Goal: Task Accomplishment & Management: Manage account settings

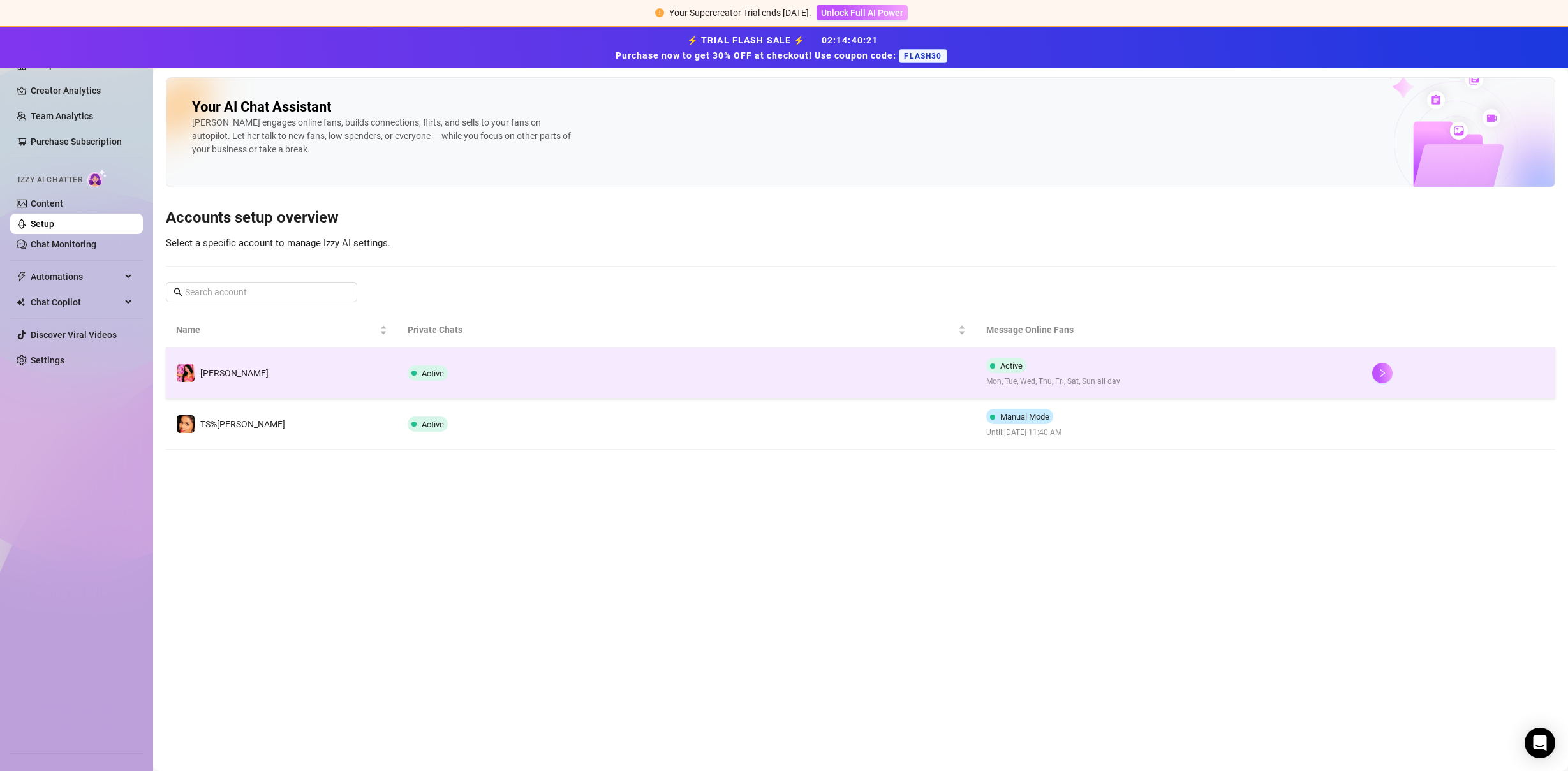
click at [247, 376] on td "[PERSON_NAME]" at bounding box center [282, 373] width 232 height 51
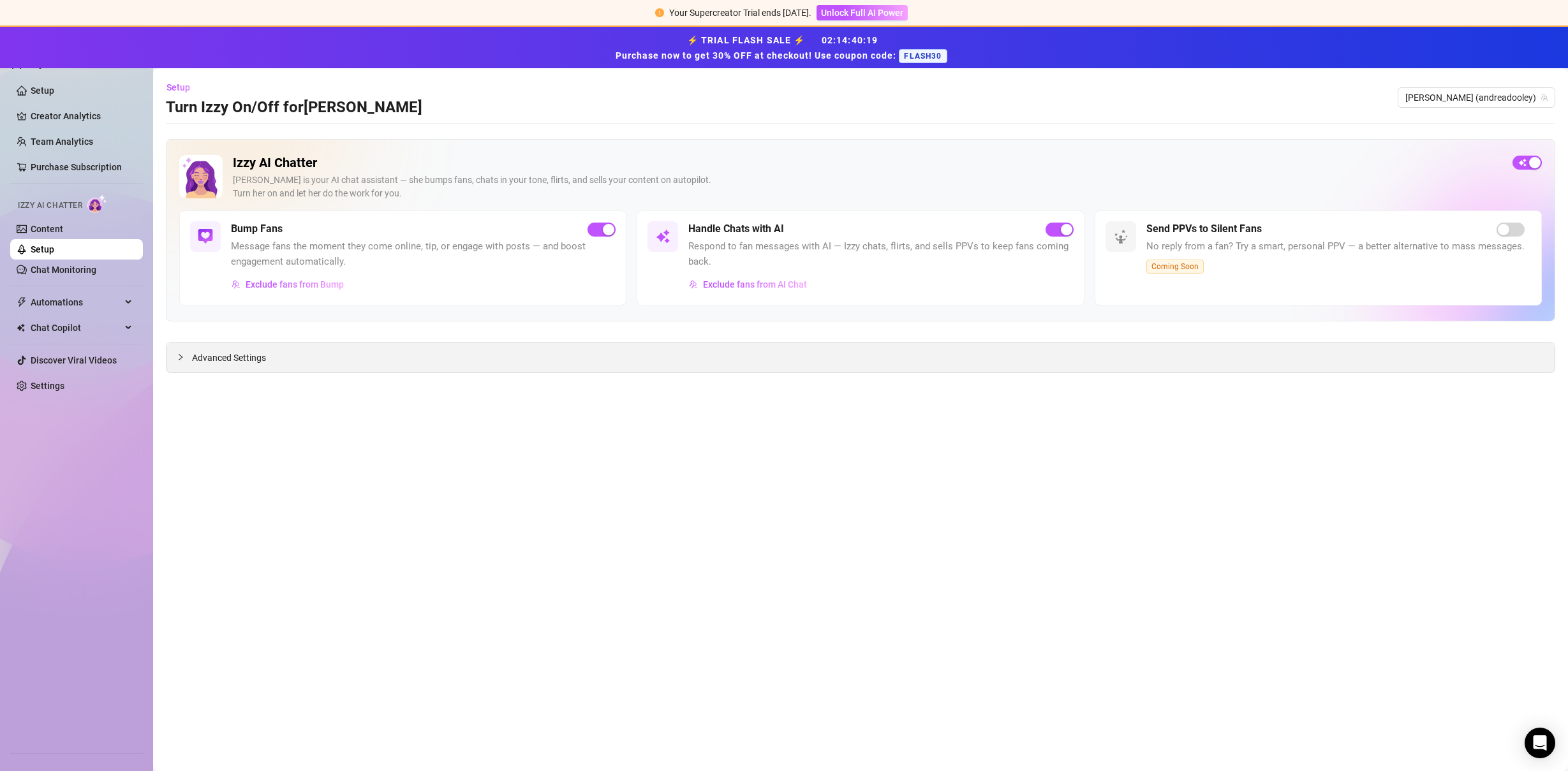
click at [242, 360] on span "Advanced Settings" at bounding box center [229, 357] width 74 height 14
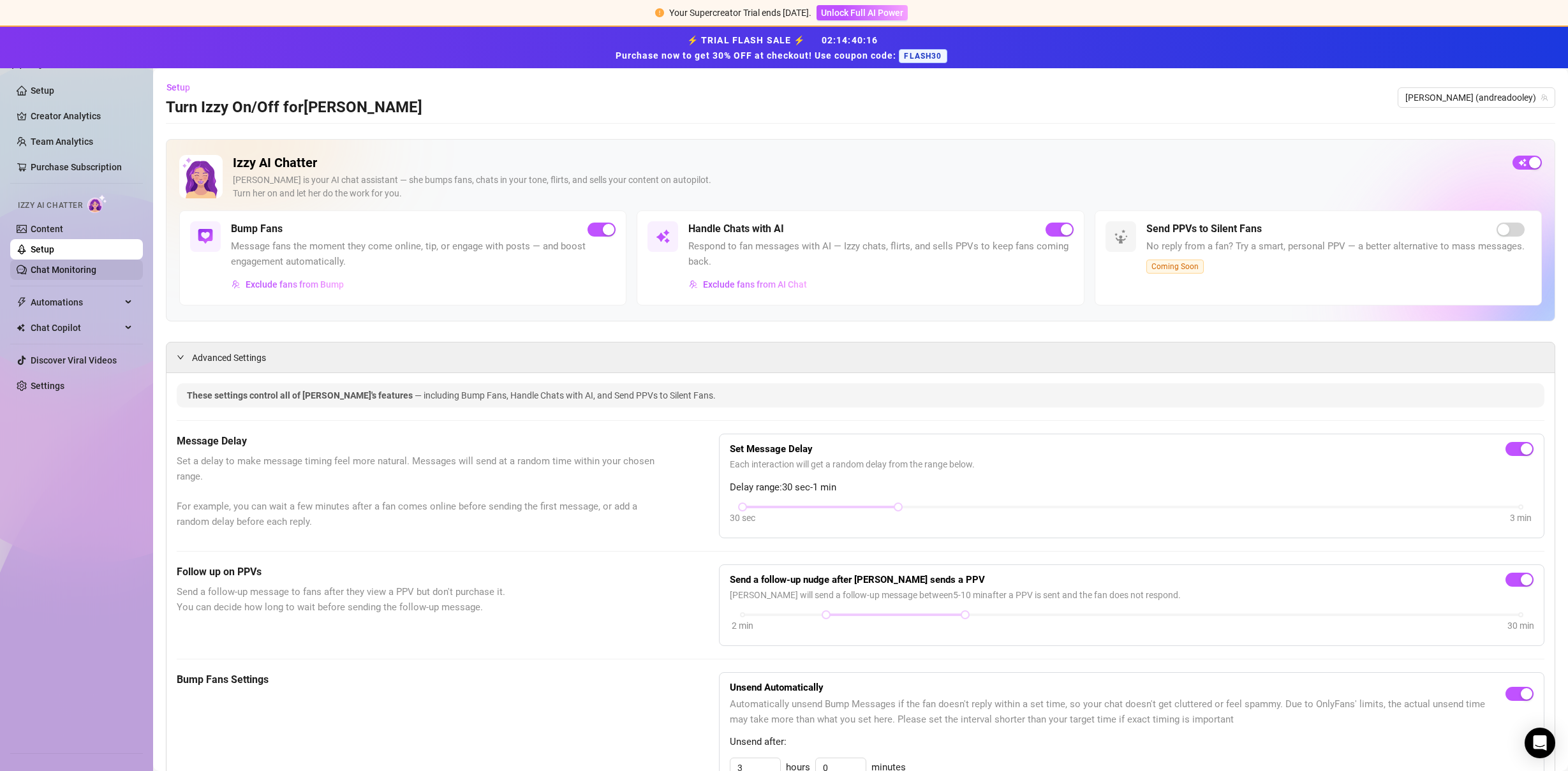
click at [69, 265] on link "Chat Monitoring" at bounding box center [63, 269] width 66 height 10
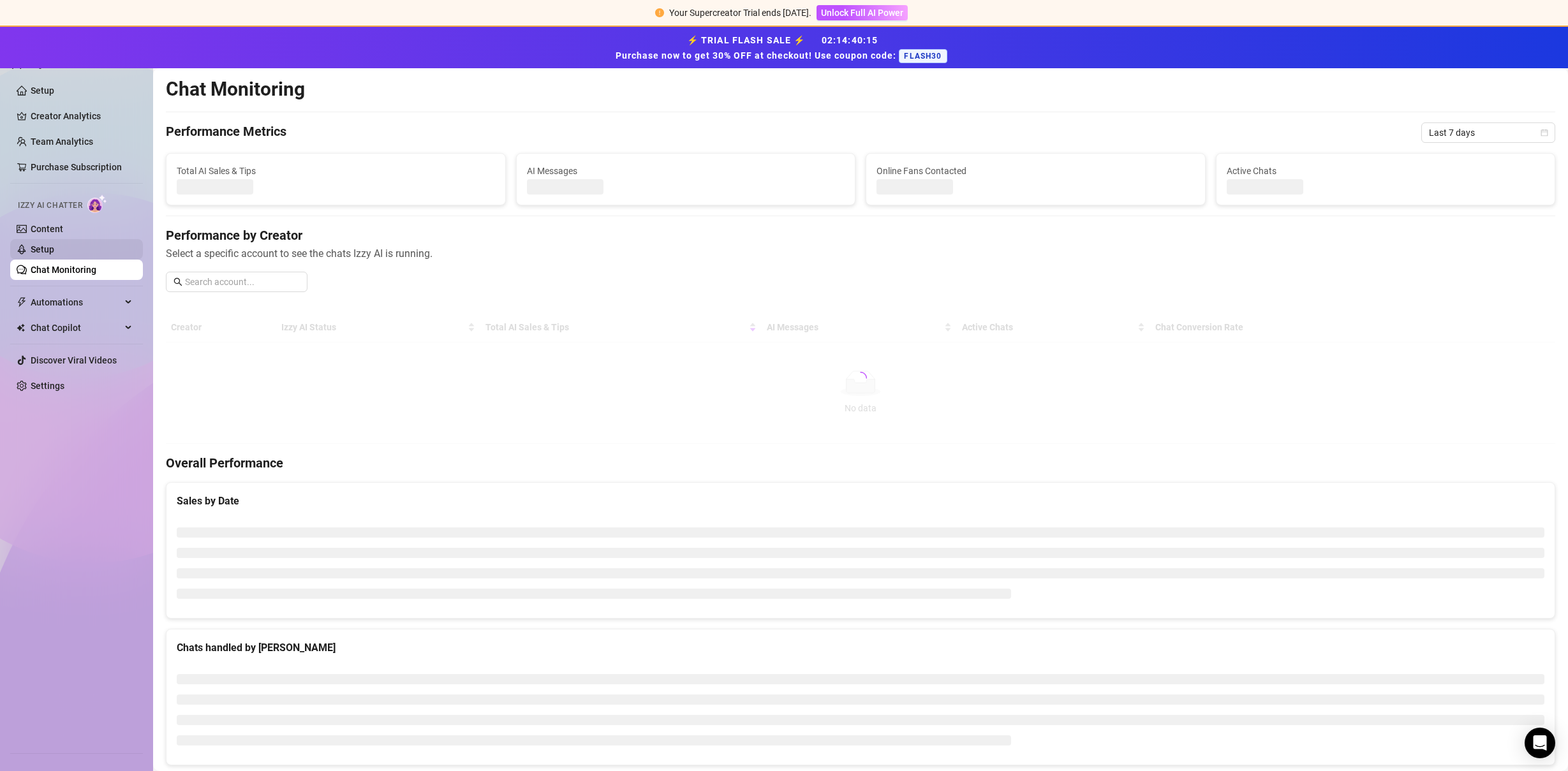
click at [54, 254] on link "Setup" at bounding box center [42, 249] width 24 height 10
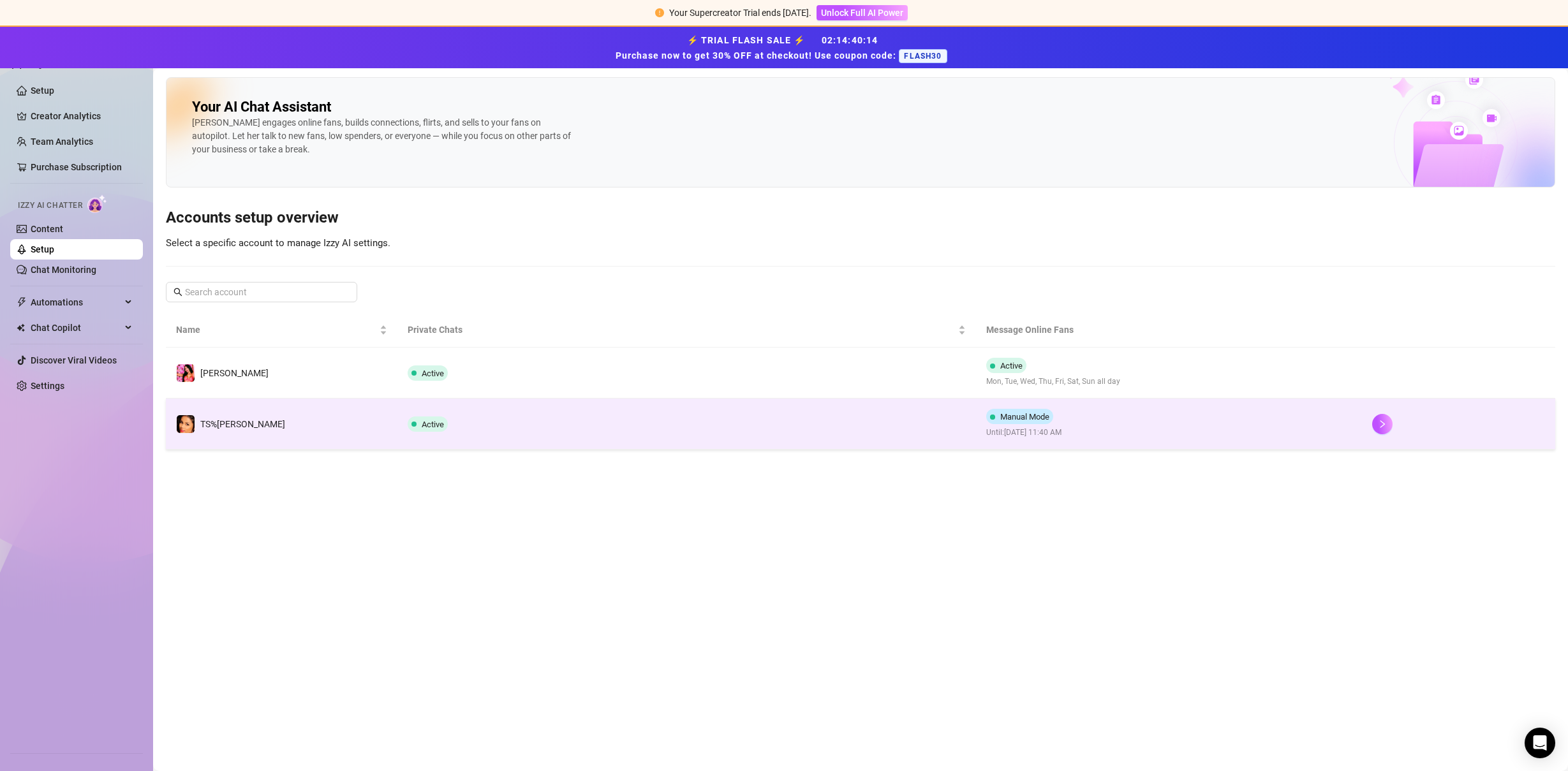
click at [261, 421] on td "TS%[PERSON_NAME]" at bounding box center [282, 424] width 232 height 51
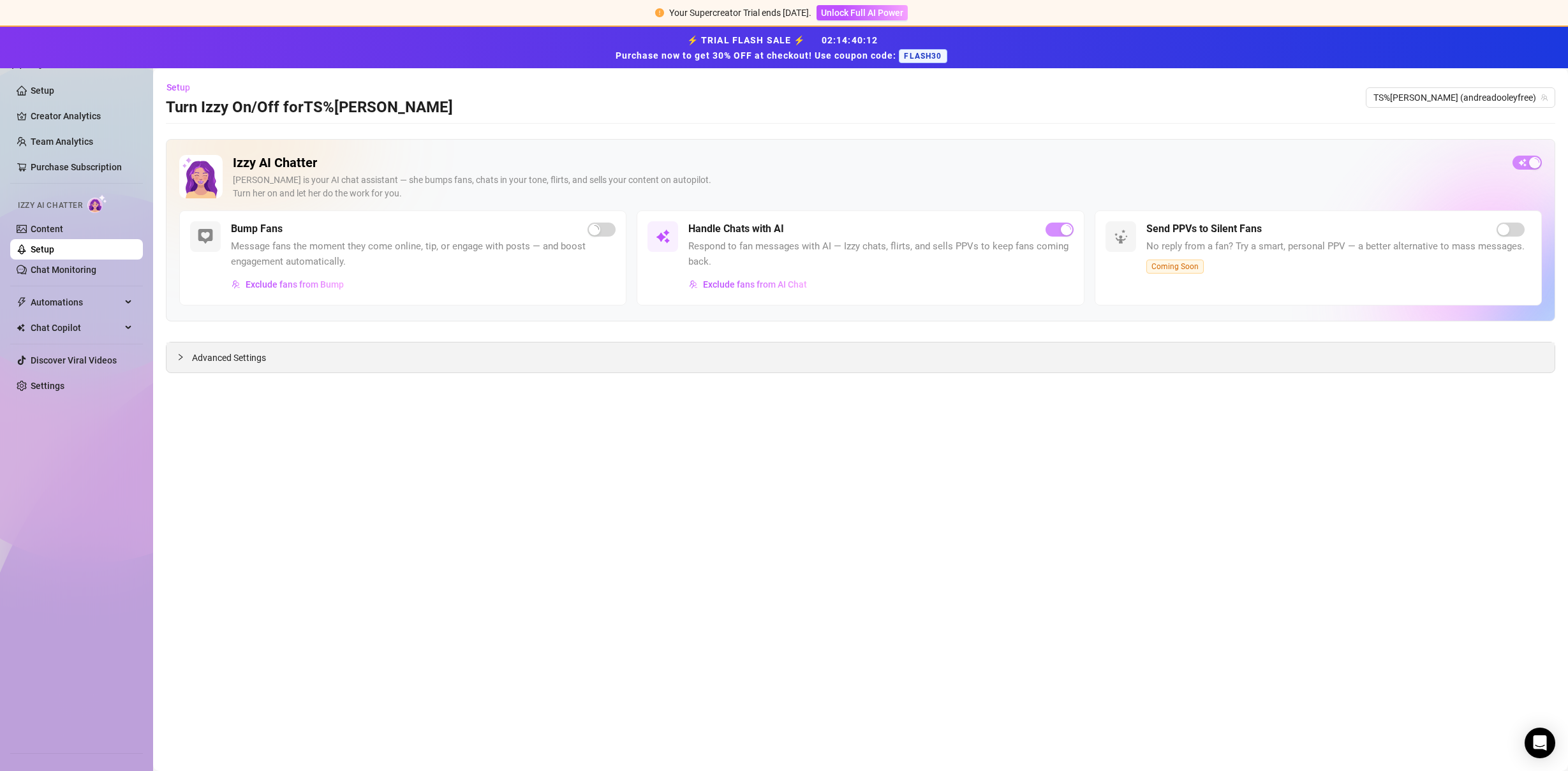
click at [241, 358] on span "Advanced Settings" at bounding box center [229, 357] width 74 height 14
